Goal: Information Seeking & Learning: Learn about a topic

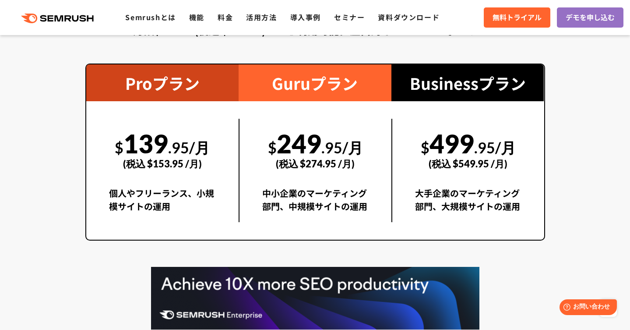
scroll to position [1611, 0]
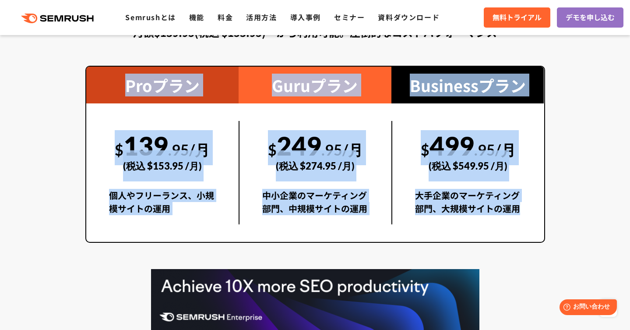
drag, startPoint x: 114, startPoint y: 83, endPoint x: 395, endPoint y: 236, distance: 319.1
click at [395, 236] on div "Proプラン $ 139 .95/月 (税込 $153.95 /月) 個人やフリーランス、小規模サイトの運用 Guruプラン $ 249 .95/月 (税込 …" at bounding box center [315, 154] width 460 height 177
click at [395, 236] on div "$ 499 .95/月 (税込 $549.95 /月) 大手企業のマーケティング部門、大規模サイトの運用" at bounding box center [468, 172] width 153 height 138
drag, startPoint x: 438, startPoint y: 221, endPoint x: 191, endPoint y: 62, distance: 293.5
click at [191, 62] on div "料金プラン 月額$139.95(税込 $153.95)〜から利用可能。圧倒的なコストパフォーマンス Proプラン $ 139 .95/月 (税込 $153.9…" at bounding box center [315, 184] width 460 height 411
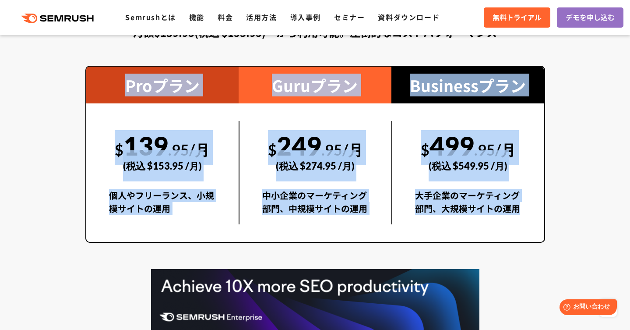
click at [191, 62] on div "料金プラン 月額$139.95(税込 $153.95)〜から利用可能。圧倒的なコストパフォーマンス Proプラン $ 139 .95/月 (税込 $153.9…" at bounding box center [315, 184] width 460 height 411
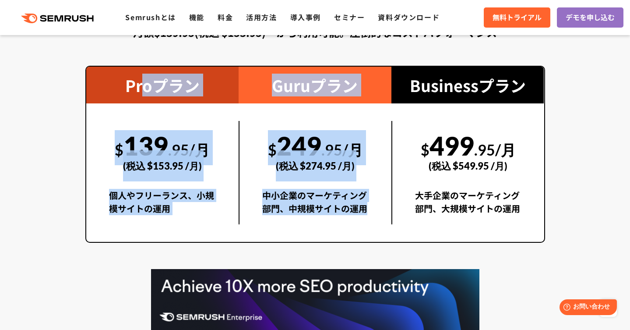
drag, startPoint x: 142, startPoint y: 81, endPoint x: 323, endPoint y: 230, distance: 233.4
click at [323, 230] on div "Proプラン $ 139 .95/月 (税込 $153.95 /月) 個人やフリーランス、小規模サイトの運用 Guruプラン $ 249 .95/月 (税込 …" at bounding box center [315, 154] width 460 height 177
click at [323, 230] on div "$ 249 .95/月 (税込 $274.95 /月) 中小企業のマーケティング部門、中規模サイトの運用" at bounding box center [315, 172] width 153 height 138
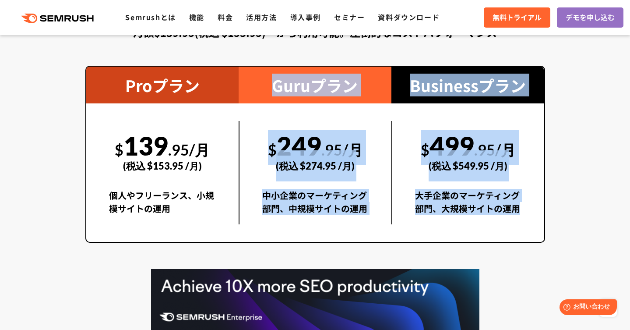
drag, startPoint x: 394, startPoint y: 230, endPoint x: 241, endPoint y: 75, distance: 217.4
click at [241, 75] on div "Proプラン $ 139 .95/月 (税込 $153.95 /月) 個人やフリーランス、小規模サイトの運用 Guruプラン $ 249 .95/月 (税込 …" at bounding box center [315, 154] width 460 height 177
click at [241, 75] on div "Guruプラン" at bounding box center [315, 85] width 153 height 37
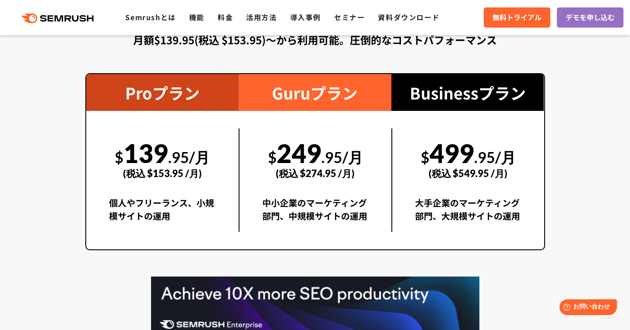
scroll to position [1602, 0]
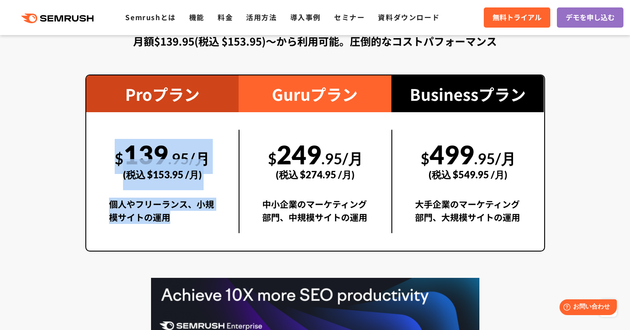
drag, startPoint x: 105, startPoint y: 159, endPoint x: 216, endPoint y: 233, distance: 133.6
click at [217, 234] on div "$ 139 .95/月 (税込 $153.95 /月) 個人やフリーランス、小規模サイトの運用" at bounding box center [162, 181] width 153 height 138
click at [216, 233] on div "$ 139 .95/月 (税込 $153.95 /月) 個人やフリーランス、小規模サイトの運用" at bounding box center [162, 181] width 153 height 138
drag, startPoint x: 211, startPoint y: 233, endPoint x: 136, endPoint y: 89, distance: 163.0
click at [136, 89] on div "Proプラン $ 139 .95/月 (税込 $153.95 /月) 個人やフリーランス、小規模サイトの運用" at bounding box center [162, 162] width 153 height 175
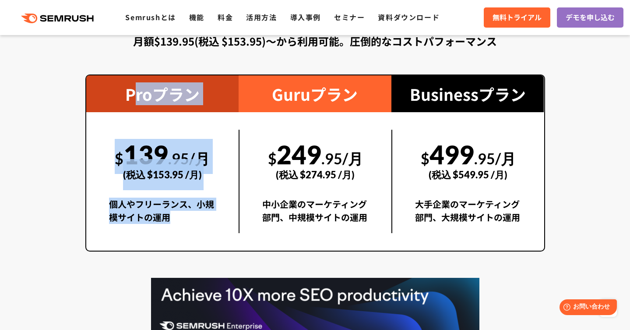
click at [136, 89] on div "Proプラン" at bounding box center [162, 93] width 153 height 37
drag, startPoint x: 125, startPoint y: 90, endPoint x: 174, endPoint y: 226, distance: 144.4
click at [174, 226] on div "Proプラン $ 139 .95/月 (税込 $153.95 /月) 個人やフリーランス、小規模サイトの運用" at bounding box center [162, 162] width 153 height 175
click at [174, 226] on div "個人やフリーランス、小規模サイトの運用" at bounding box center [162, 215] width 107 height 35
drag, startPoint x: 202, startPoint y: 221, endPoint x: 125, endPoint y: 91, distance: 151.2
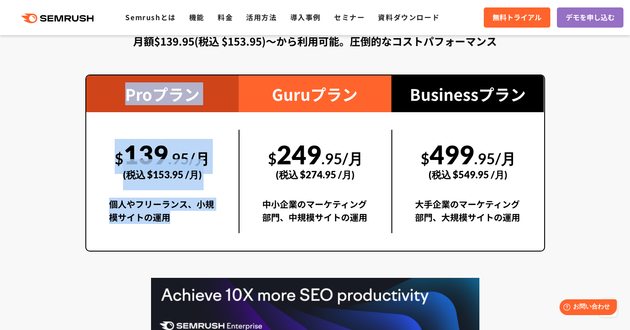
click at [125, 91] on div "Proプラン $ 139 .95/月 (税込 $153.95 /月) 個人やフリーランス、小規模サイトの運用" at bounding box center [162, 162] width 153 height 175
click at [125, 91] on div "Proプラン" at bounding box center [162, 93] width 153 height 37
drag, startPoint x: 120, startPoint y: 91, endPoint x: 201, endPoint y: 217, distance: 150.2
click at [201, 217] on div "Proプラン $ 139 .95/月 (税込 $153.95 /月) 個人やフリーランス、小規模サイトの運用" at bounding box center [162, 162] width 153 height 175
click at [201, 217] on div "個人やフリーランス、小規模サイトの運用" at bounding box center [162, 215] width 107 height 35
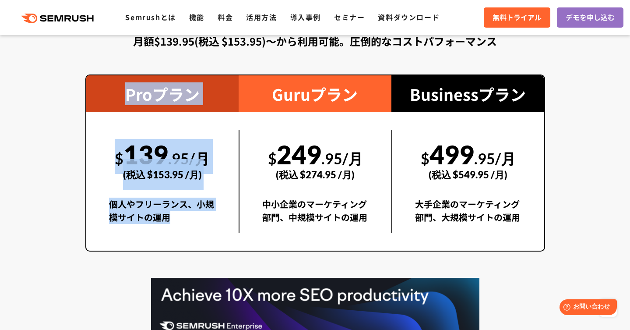
drag, startPoint x: 184, startPoint y: 219, endPoint x: 135, endPoint y: 77, distance: 150.8
click at [135, 77] on div "Proプラン $ 139 .95/月 (税込 $153.95 /月) 個人やフリーランス、小規模サイトの運用" at bounding box center [162, 162] width 153 height 175
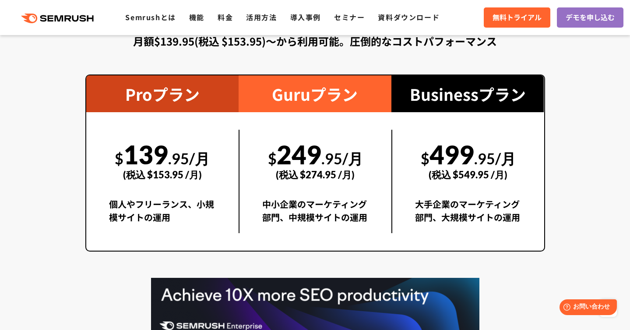
click at [123, 95] on div "Proプラン" at bounding box center [162, 93] width 153 height 37
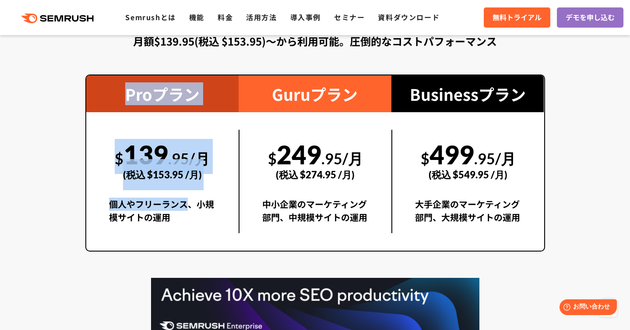
drag, startPoint x: 113, startPoint y: 95, endPoint x: 188, endPoint y: 196, distance: 126.1
click at [188, 197] on div "Proプラン $ 139 .95/月 (税込 $153.95 /月) 個人やフリーランス、小規模サイトの運用" at bounding box center [162, 162] width 153 height 175
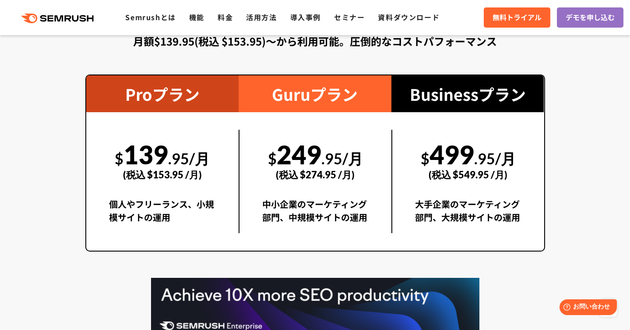
click at [187, 213] on div "個人やフリーランス、小規模サイトの運用" at bounding box center [162, 215] width 107 height 35
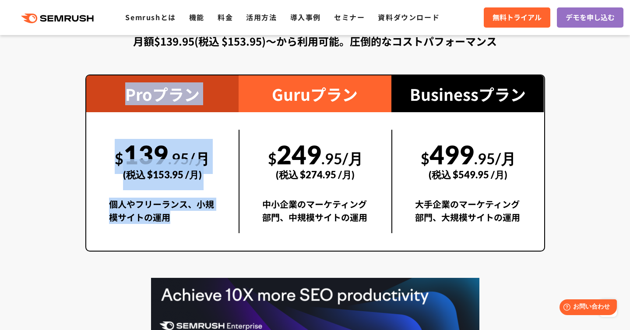
drag, startPoint x: 180, startPoint y: 219, endPoint x: 127, endPoint y: 93, distance: 136.1
click at [127, 93] on div "Proプラン $ 139 .95/月 (税込 $153.95 /月) 個人やフリーランス、小規模サイトの運用" at bounding box center [162, 162] width 153 height 175
click at [127, 93] on div "Proプラン" at bounding box center [162, 93] width 153 height 37
drag, startPoint x: 122, startPoint y: 93, endPoint x: 165, endPoint y: 209, distance: 124.2
click at [165, 210] on div "Proプラン $ 139 .95/月 (税込 $153.95 /月) 個人やフリーランス、小規模サイトの運用" at bounding box center [162, 162] width 153 height 175
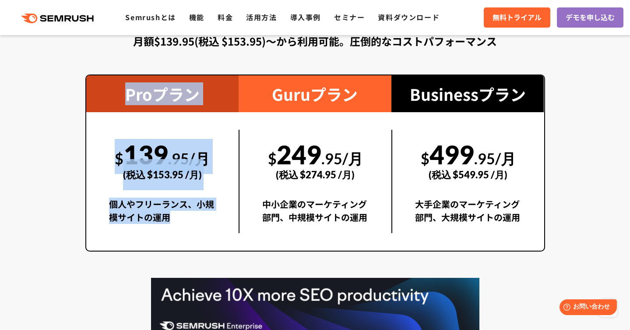
drag, startPoint x: 191, startPoint y: 219, endPoint x: 120, endPoint y: 77, distance: 158.5
click at [120, 77] on div "Proプラン $ 139 .95/月 (税込 $153.95 /月) 個人やフリーランス、小規模サイトの運用" at bounding box center [162, 162] width 153 height 175
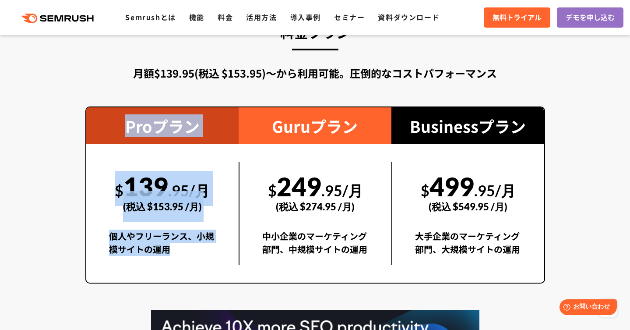
scroll to position [1551, 0]
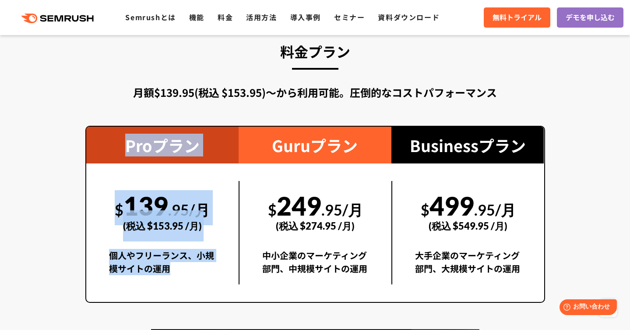
click at [131, 146] on div "Proプラン" at bounding box center [162, 145] width 153 height 37
drag, startPoint x: 124, startPoint y: 146, endPoint x: 170, endPoint y: 265, distance: 128.1
click at [171, 266] on div "Proプラン $ 139 .95/月 (税込 $153.95 /月) 個人やフリーランス、小規模サイトの運用" at bounding box center [162, 214] width 153 height 175
click at [170, 265] on div "個人やフリーランス、小規模サイトの運用" at bounding box center [162, 266] width 107 height 35
drag, startPoint x: 187, startPoint y: 265, endPoint x: 115, endPoint y: 115, distance: 166.9
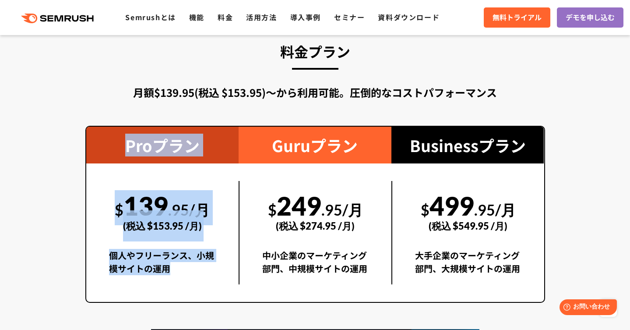
click at [115, 115] on div "料金プラン 月額$139.95(税込 $153.95)〜から利用可能。圧倒的なコストパフォーマンス Proプラン $ 139 .95/月 (税込 $153.9…" at bounding box center [315, 244] width 460 height 411
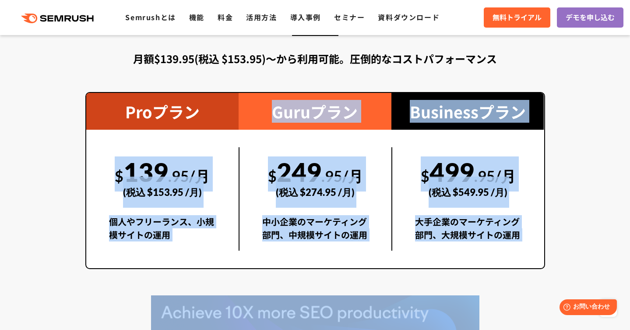
scroll to position [1646, 0]
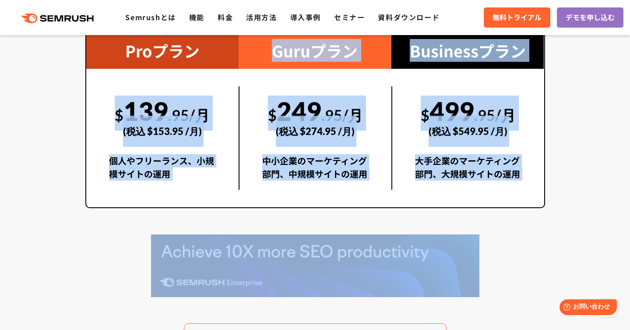
drag, startPoint x: 118, startPoint y: 156, endPoint x: 125, endPoint y: 327, distance: 170.5
click at [125, 327] on div "料金プラン 月額$139.95(税込 $153.95)〜から利用可能。圧倒的なコストパフォーマンス Proプラン $ 139 .95/月 (税込 $153.9…" at bounding box center [315, 150] width 460 height 411
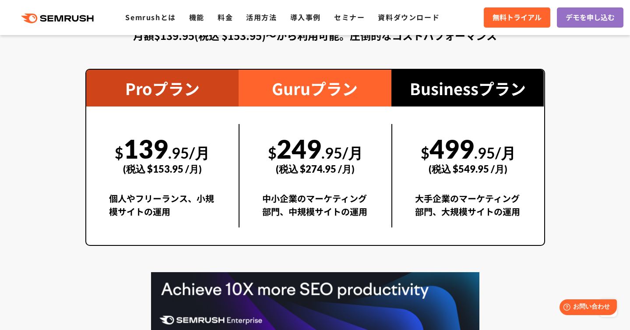
click at [189, 215] on div "個人やフリーランス、小規模サイトの運用" at bounding box center [162, 209] width 107 height 35
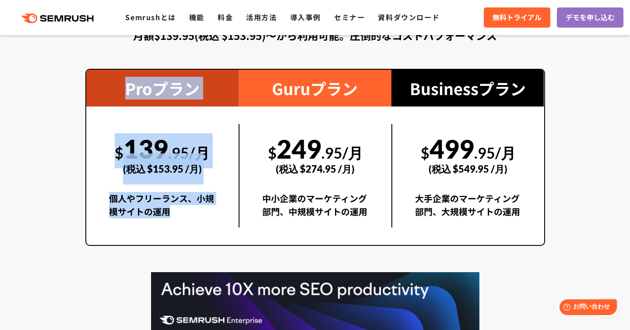
drag, startPoint x: 176, startPoint y: 215, endPoint x: 125, endPoint y: 95, distance: 131.1
click at [125, 95] on div "Proプラン $ 139 .95/月 (税込 $153.95 /月) 個人やフリーランス、小規模サイトの運用" at bounding box center [162, 157] width 153 height 175
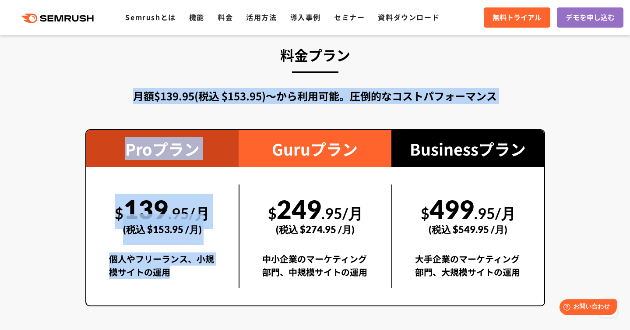
drag, startPoint x: 125, startPoint y: 95, endPoint x: 203, endPoint y: 278, distance: 199.6
click at [203, 278] on div "料金プラン 月額$139.95(税込 $153.95)〜から利用可能。圧倒的なコストパフォーマンス Proプラン $ 139 .95/月 (税込 $153.9…" at bounding box center [315, 248] width 460 height 411
click at [184, 264] on div "個人やフリーランス、小規模サイトの運用" at bounding box center [162, 269] width 107 height 35
drag, startPoint x: 184, startPoint y: 283, endPoint x: 181, endPoint y: 60, distance: 223.4
click at [181, 60] on div "料金プラン 月額$139.95(税込 $153.95)〜から利用可能。圧倒的なコストパフォーマンス Proプラン $ 139 .95/月 (税込 $153.9…" at bounding box center [315, 248] width 460 height 411
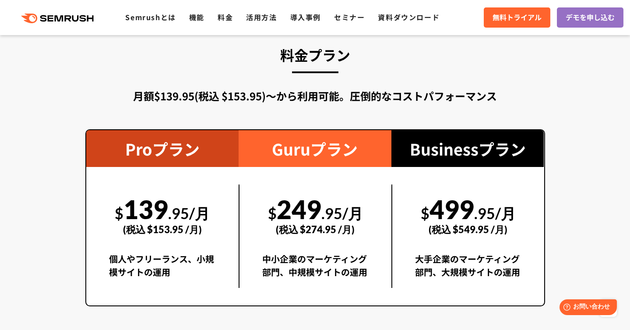
click at [181, 60] on h3 "料金プラン" at bounding box center [315, 55] width 460 height 24
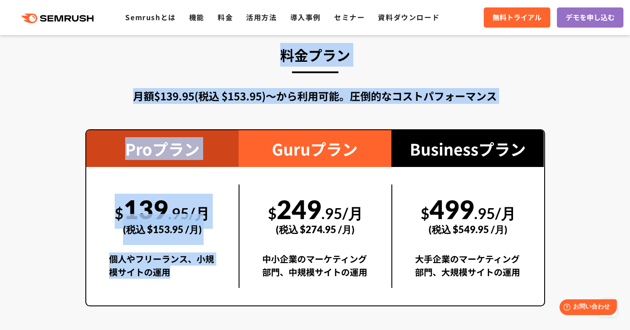
drag, startPoint x: 181, startPoint y: 60, endPoint x: 182, endPoint y: 268, distance: 208.0
click at [183, 268] on div "料金プラン 月額$139.95(税込 $153.95)〜から利用可能。圧倒的なコストパフォーマンス Proプラン $ 139 .95/月 (税込 $153.9…" at bounding box center [315, 248] width 460 height 411
click at [182, 268] on div "個人やフリーランス、小規模サイトの運用" at bounding box center [162, 269] width 107 height 35
drag, startPoint x: 182, startPoint y: 269, endPoint x: 198, endPoint y: 52, distance: 217.8
click at [198, 52] on div "料金プラン 月額$139.95(税込 $153.95)〜から利用可能。圧倒的なコストパフォーマンス Proプラン $ 139 .95/月 (税込 $153.9…" at bounding box center [315, 248] width 460 height 411
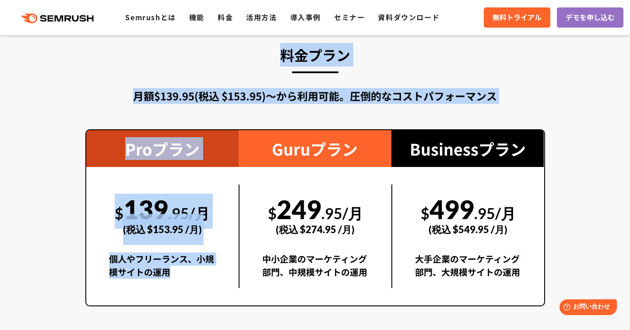
click at [198, 52] on h3 "料金プラン" at bounding box center [315, 55] width 460 height 24
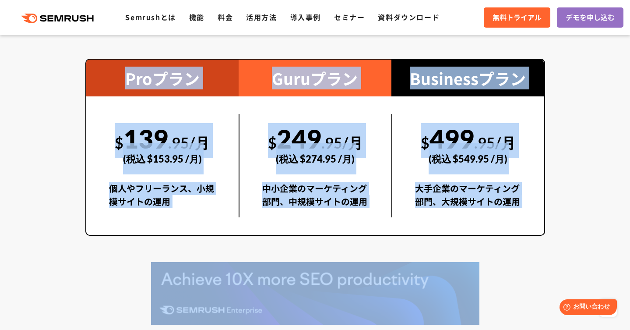
scroll to position [1646, 0]
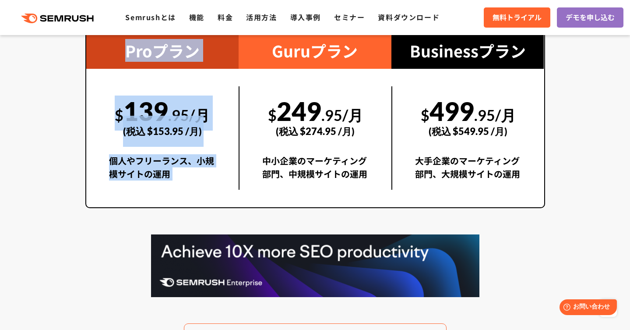
drag, startPoint x: 198, startPoint y: 52, endPoint x: 180, endPoint y: 178, distance: 127.5
click at [180, 178] on div "料金プラン 月額$139.95(税込 $153.95)〜から利用可能。圧倒的なコストパフォーマンス Proプラン $ 139 .95/月 (税込 $153.9…" at bounding box center [315, 150] width 460 height 411
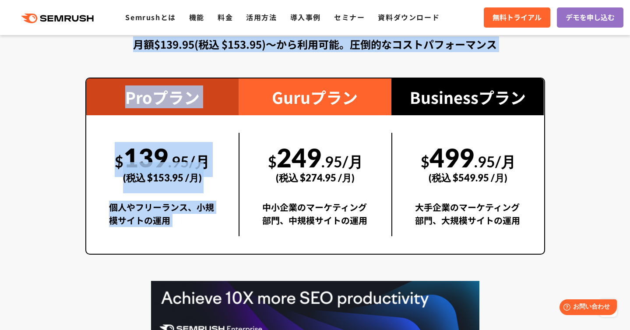
scroll to position [1552, 0]
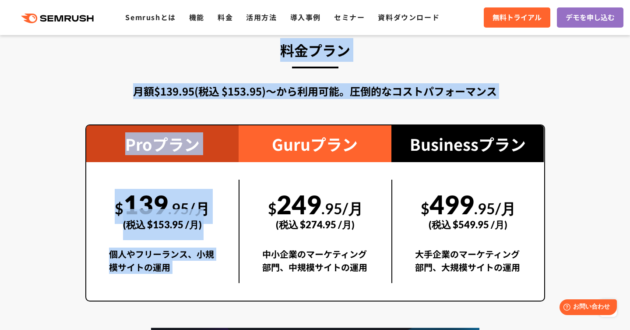
click at [178, 261] on div "個人やフリーランス、小規模サイトの運用" at bounding box center [162, 264] width 107 height 35
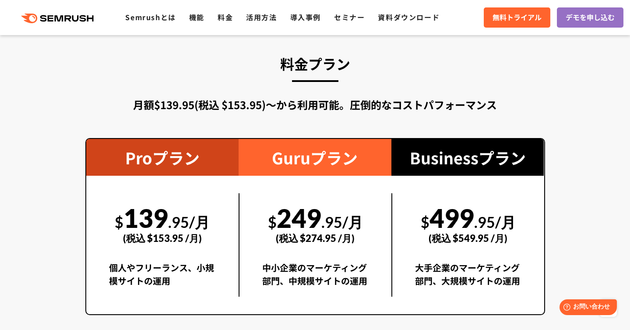
scroll to position [1538, 0]
